Goal: Task Accomplishment & Management: Manage account settings

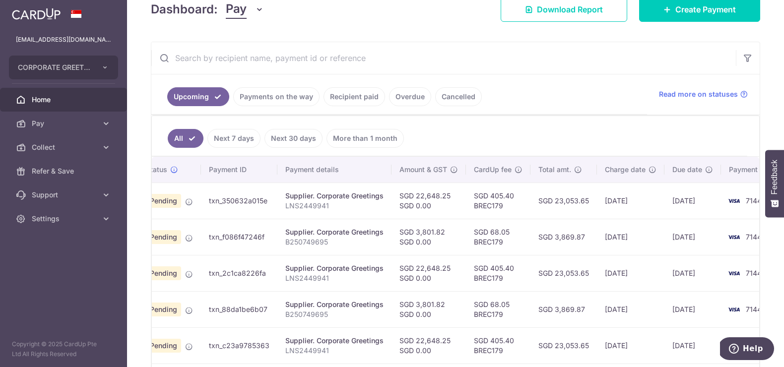
scroll to position [0, 12]
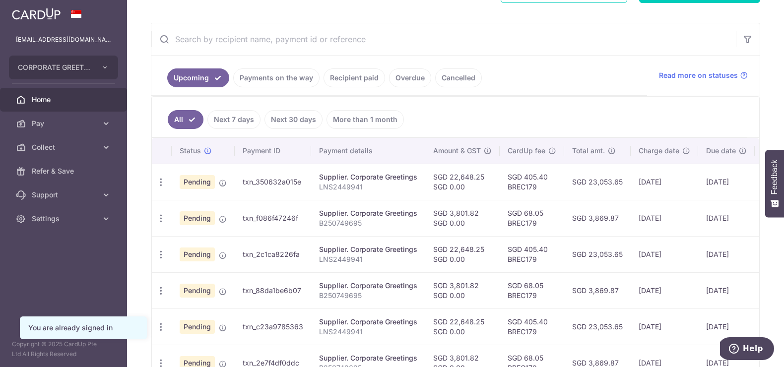
scroll to position [169, 0]
click at [161, 187] on icon "button" at bounding box center [161, 182] width 10 height 10
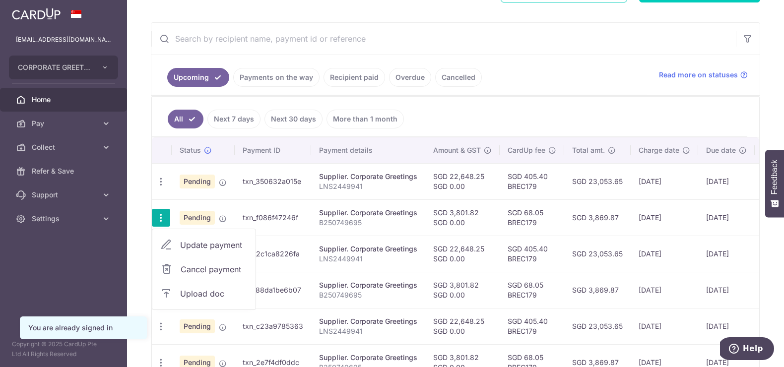
click at [197, 249] on span "Update payment" at bounding box center [214, 245] width 68 height 12
radio input "true"
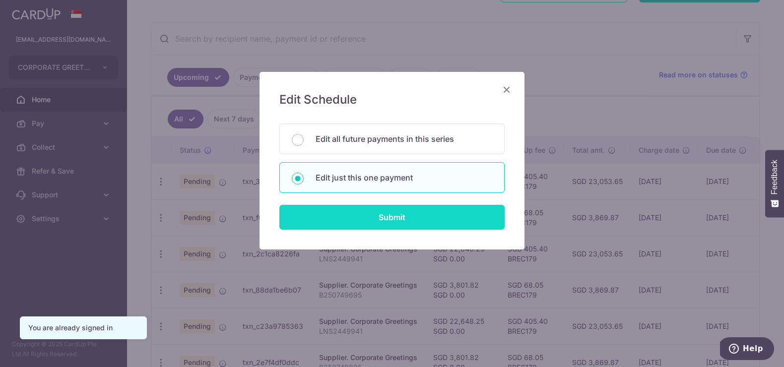
click at [463, 225] on input "Submit" at bounding box center [391, 217] width 225 height 25
radio input "true"
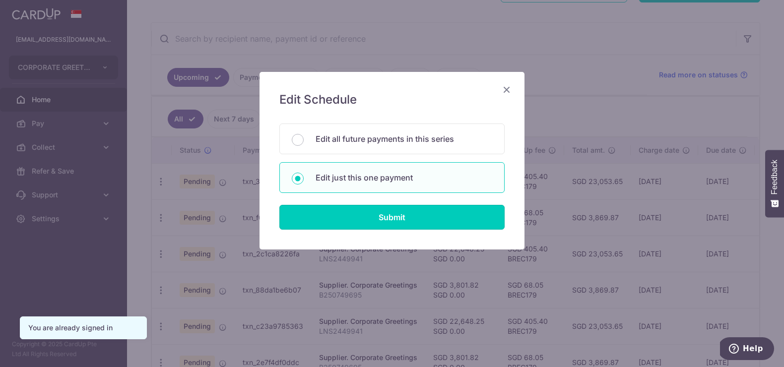
type input "3,801.82"
type input "0.00"
type input "28/09/2025"
type input "B250749695"
type input "BREC179"
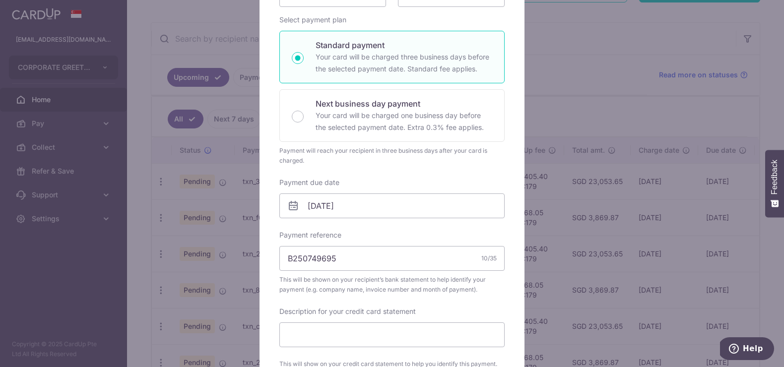
scroll to position [147, 0]
click at [384, 198] on input "28/09/2025" at bounding box center [391, 204] width 225 height 25
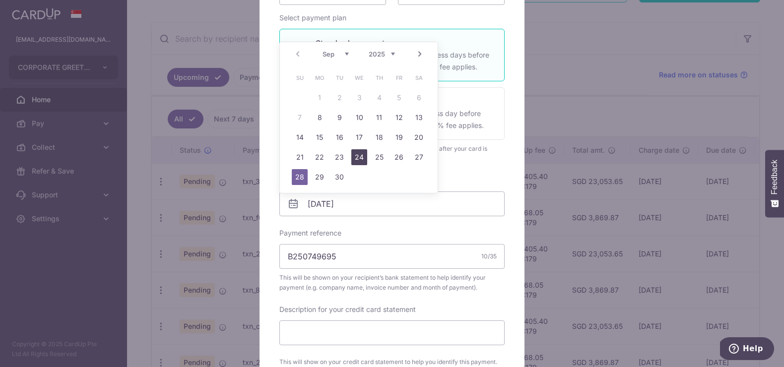
click at [357, 152] on link "24" at bounding box center [359, 157] width 16 height 16
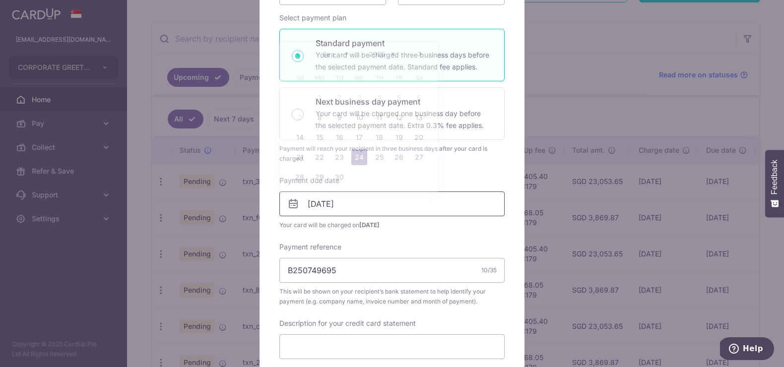
click at [351, 204] on input "24/09/2025" at bounding box center [391, 204] width 225 height 25
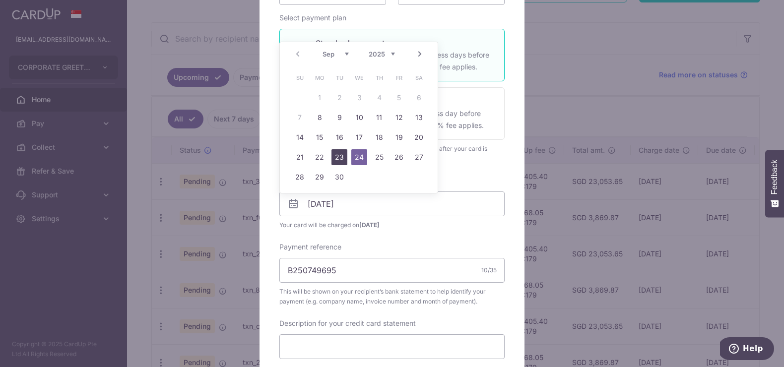
click at [345, 159] on link "23" at bounding box center [340, 157] width 16 height 16
type input "23/09/2025"
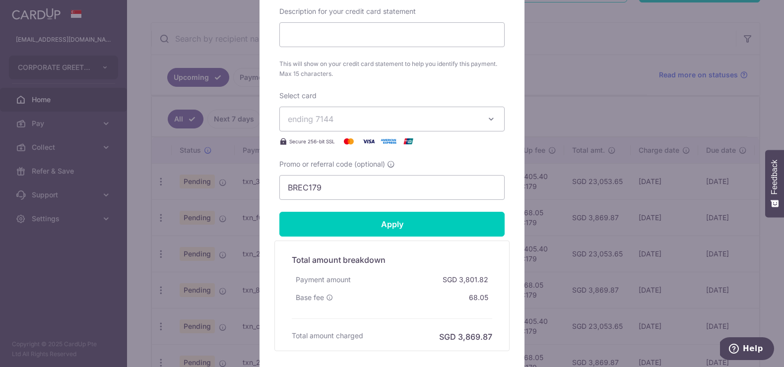
scroll to position [463, 0]
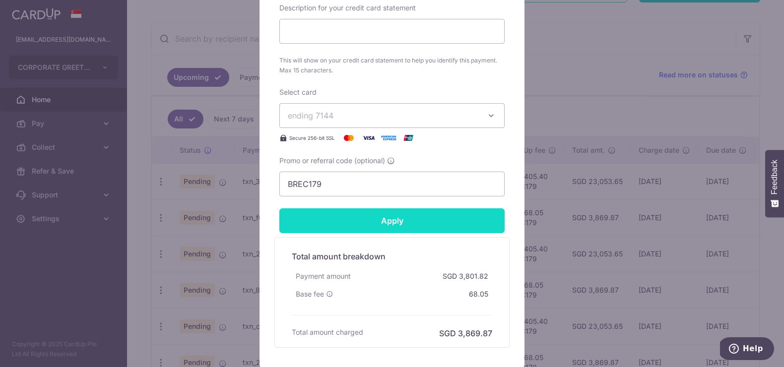
click at [392, 219] on input "Apply" at bounding box center [391, 220] width 225 height 25
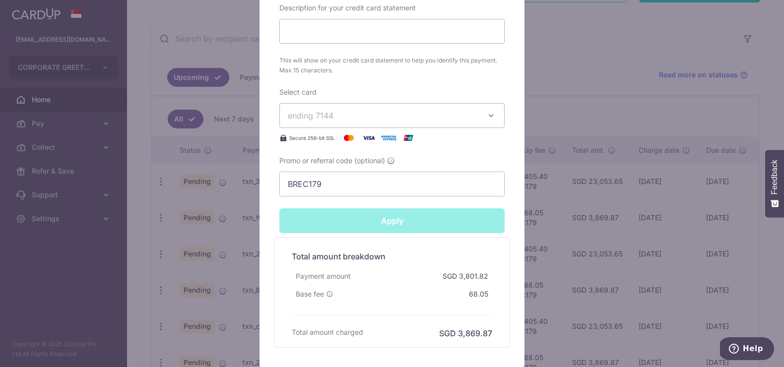
type input "Successfully Applied"
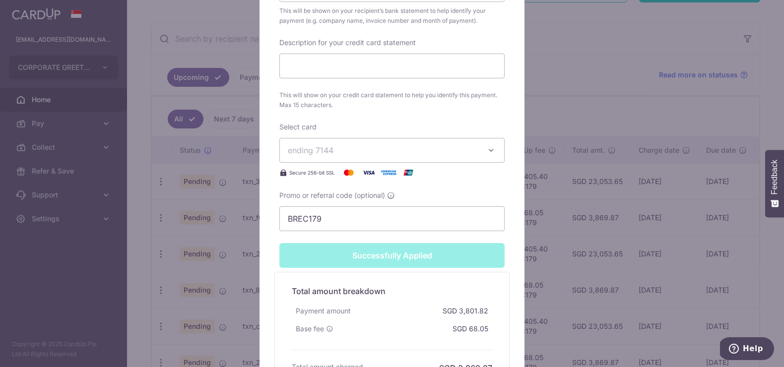
scroll to position [498, 0]
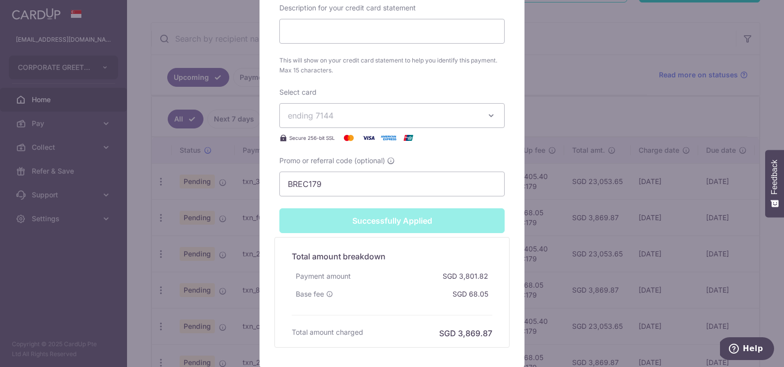
click at [601, 296] on div "Edit payment By clicking apply, you will make changes to all payments to Corpor…" at bounding box center [392, 183] width 784 height 367
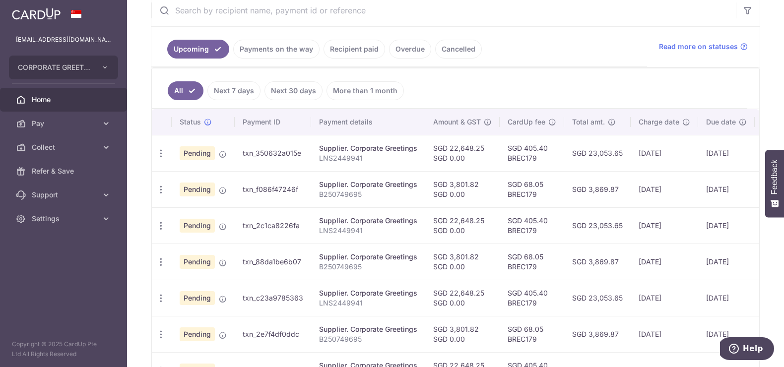
scroll to position [200, 0]
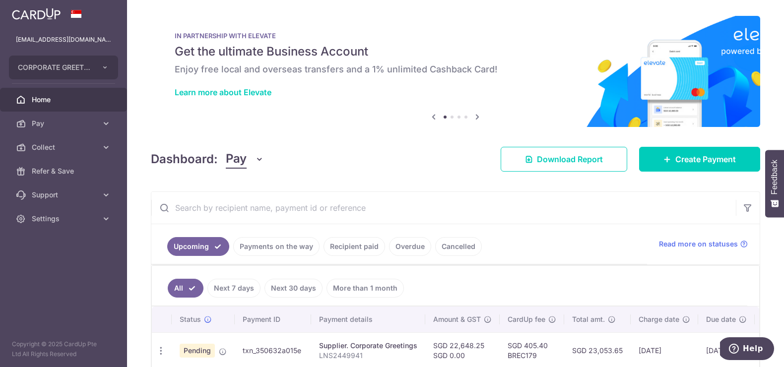
scroll to position [82, 0]
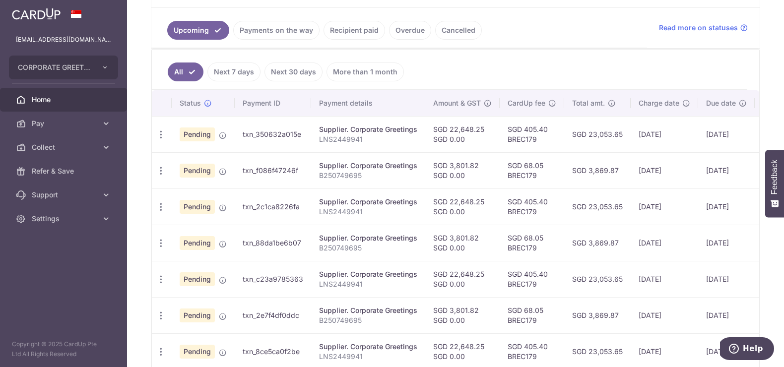
scroll to position [211, 0]
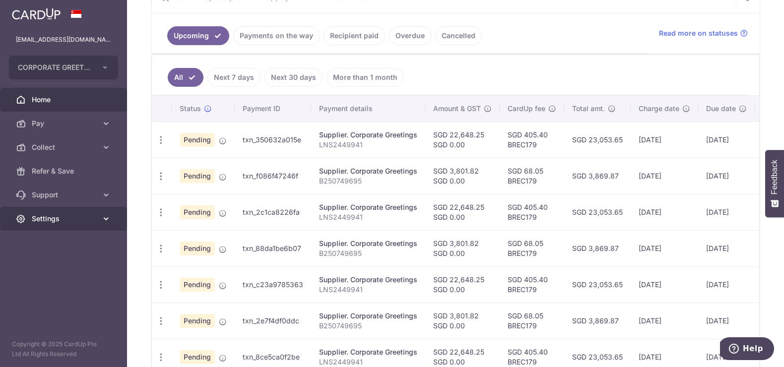
click at [39, 215] on span "Settings" at bounding box center [65, 219] width 66 height 10
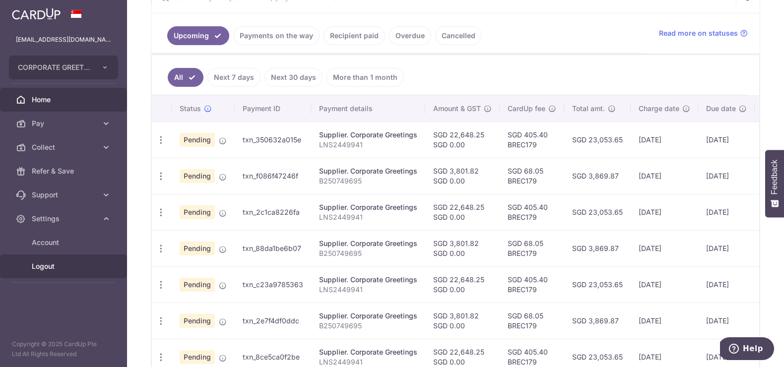
click at [62, 268] on span "Logout" at bounding box center [65, 267] width 66 height 10
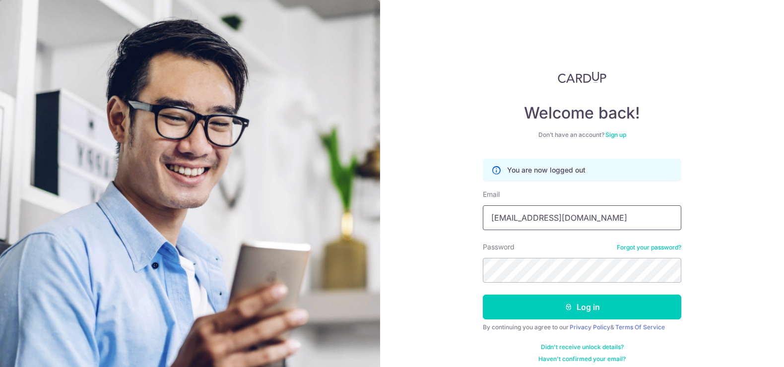
click at [590, 215] on input "obeautiful2@gmail.com" at bounding box center [582, 218] width 199 height 25
type input "[EMAIL_ADDRESS][DOMAIN_NAME]"
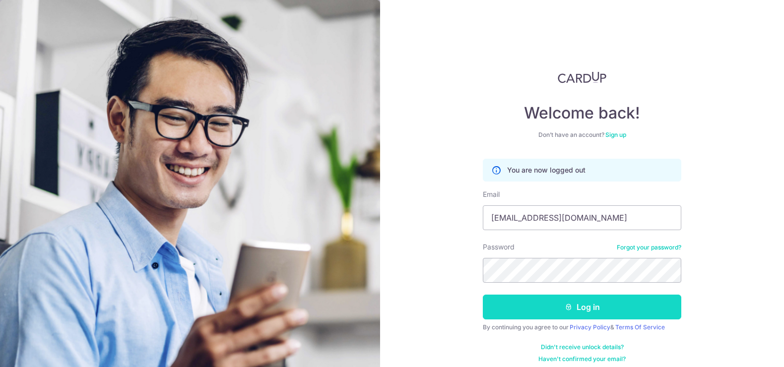
click at [626, 310] on button "Log in" at bounding box center [582, 307] width 199 height 25
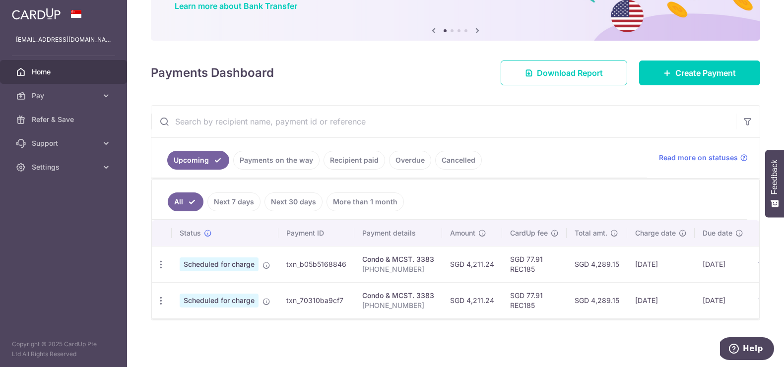
scroll to position [0, 23]
